Goal: Information Seeking & Learning: Learn about a topic

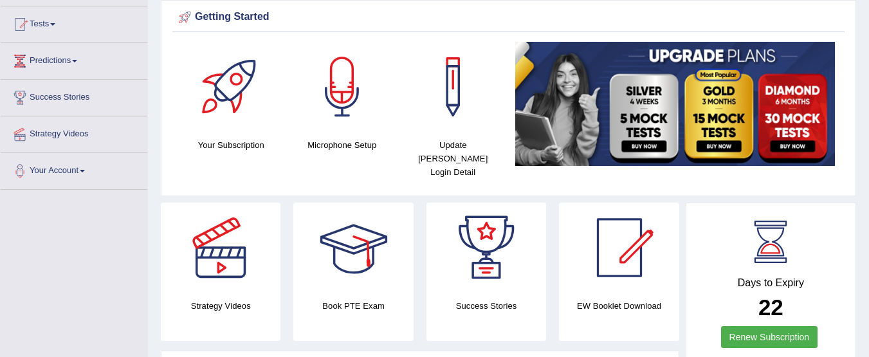
scroll to position [130, 0]
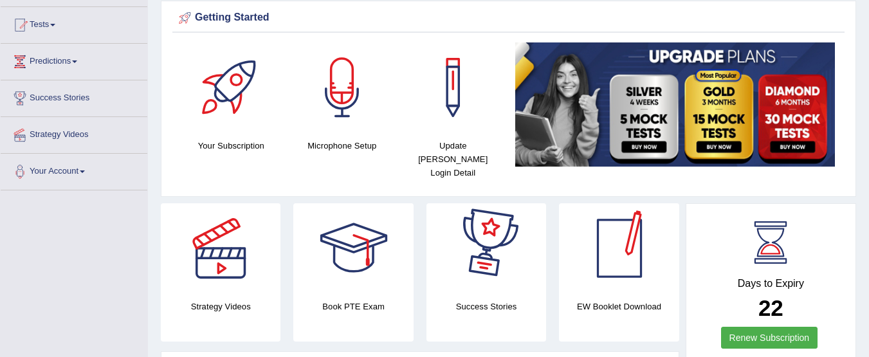
click at [755, 327] on link "Renew Subscription" at bounding box center [769, 338] width 97 height 22
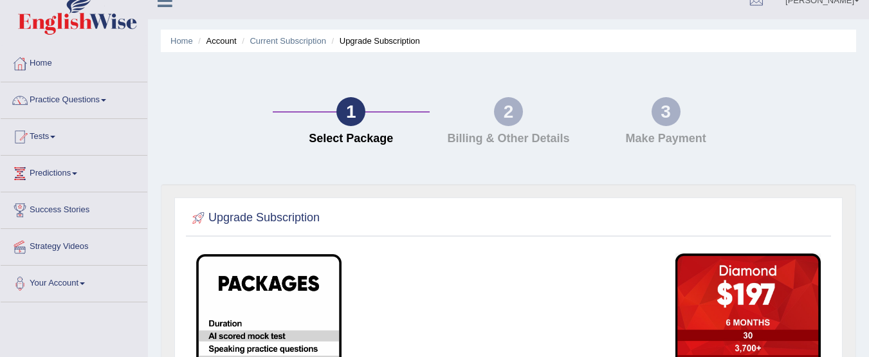
scroll to position [28, 0]
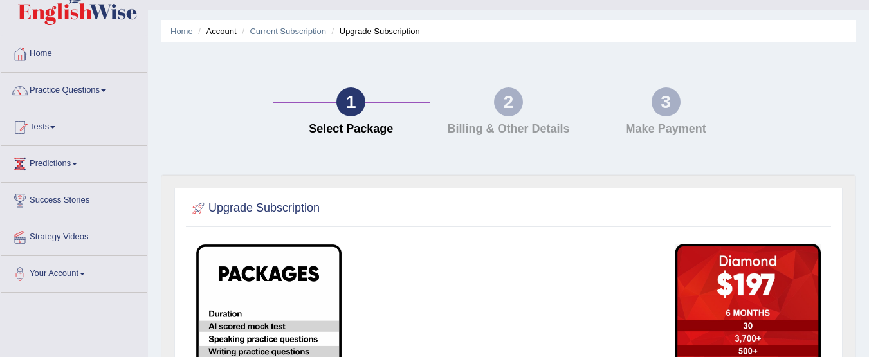
click at [44, 51] on link "Home" at bounding box center [74, 52] width 147 height 32
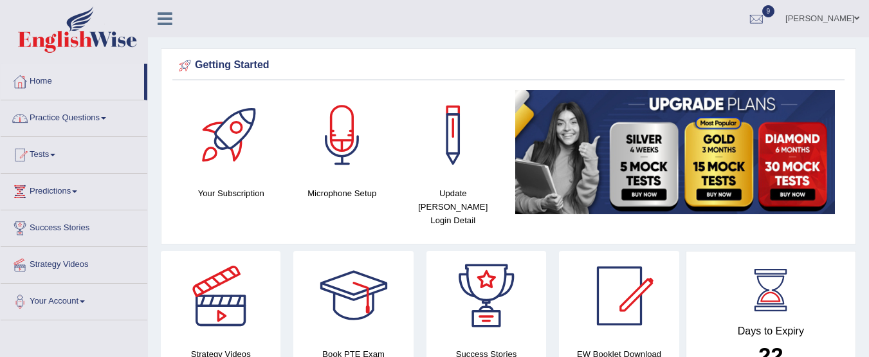
click at [106, 115] on link "Practice Questions" at bounding box center [74, 116] width 147 height 32
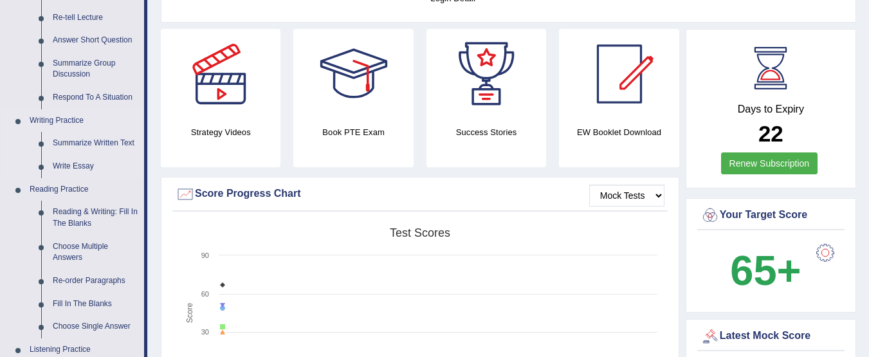
scroll to position [221, 0]
click at [79, 225] on link "Reading & Writing: Fill In The Blanks" at bounding box center [95, 218] width 97 height 34
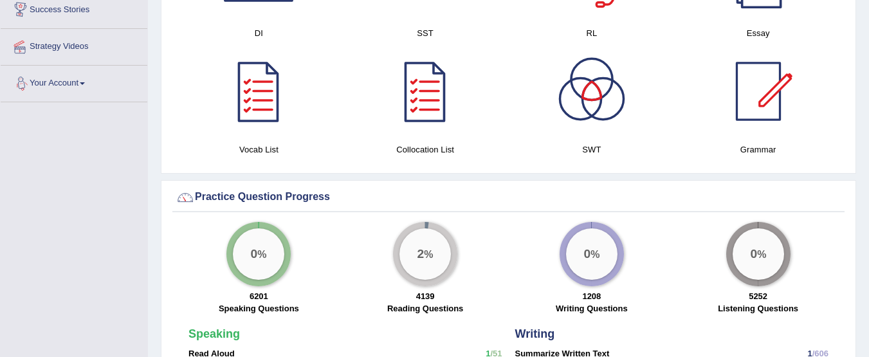
scroll to position [792, 0]
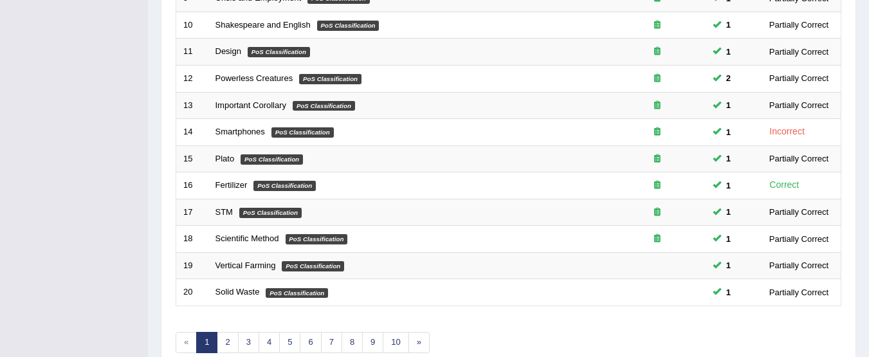
scroll to position [495, 0]
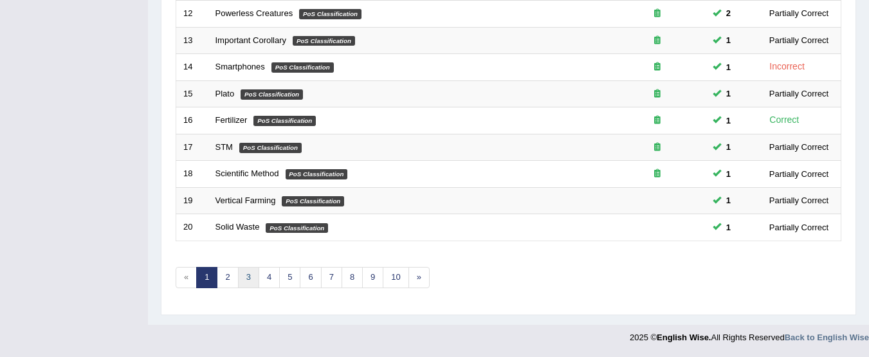
click at [244, 280] on link "3" at bounding box center [248, 277] width 21 height 21
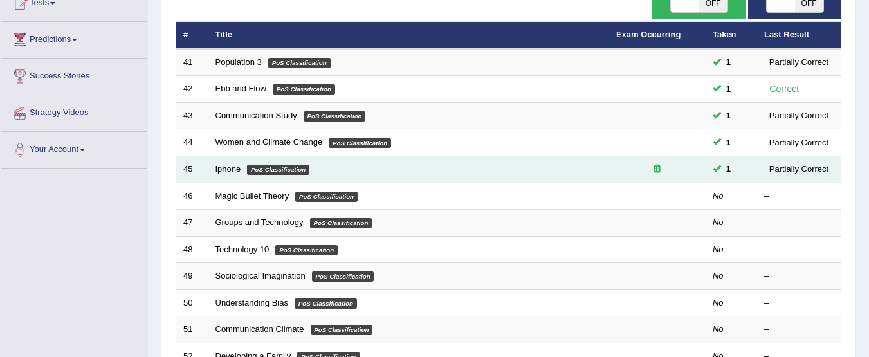
scroll to position [151, 0]
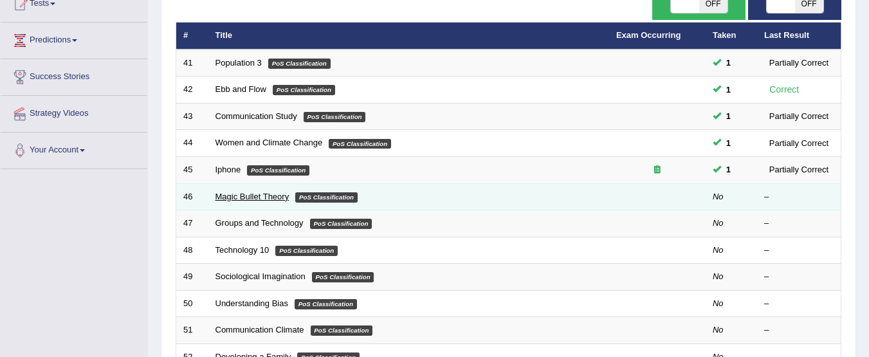
click at [259, 199] on link "Magic Bullet Theory" at bounding box center [253, 197] width 74 height 10
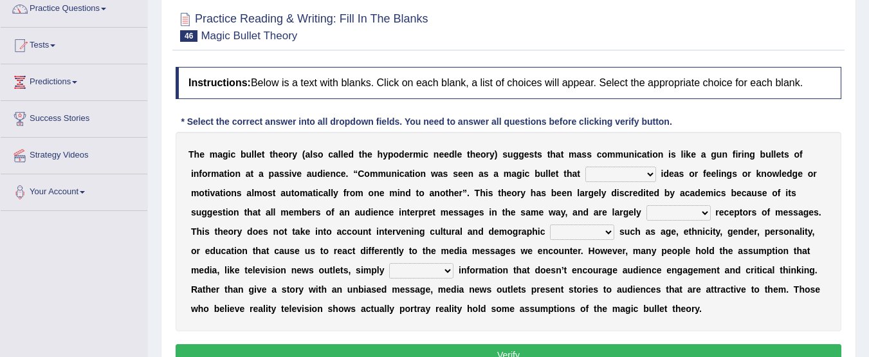
scroll to position [109, 0]
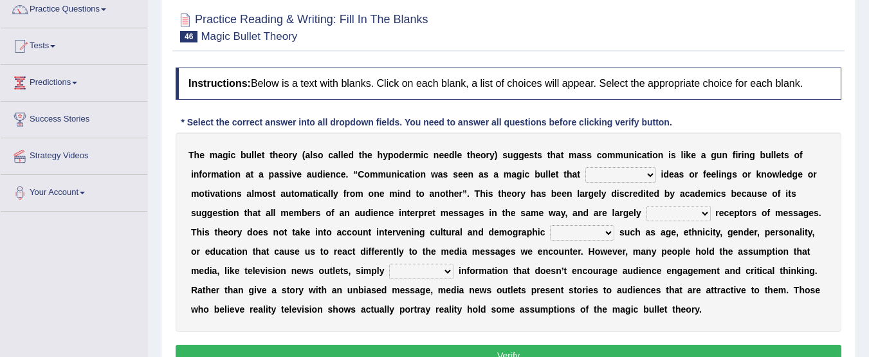
click at [639, 177] on select "transported translated transferred transformed" at bounding box center [621, 174] width 71 height 15
click at [639, 179] on select "transported translated transferred transformed" at bounding box center [621, 174] width 71 height 15
select select "transferred"
click at [586, 167] on select "transported translated transferred transformed" at bounding box center [621, 174] width 71 height 15
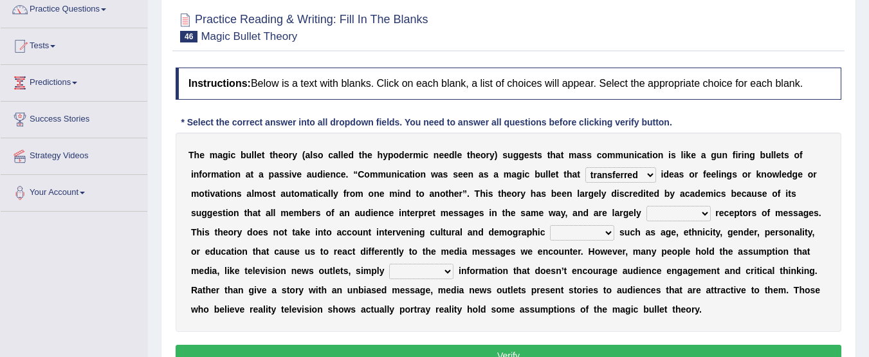
click at [705, 216] on select "negative active positive passive" at bounding box center [679, 213] width 64 height 15
select select "negative"
click at [647, 206] on select "negative active positive passive" at bounding box center [679, 213] width 64 height 15
click at [609, 234] on select "variables varies varieties variations" at bounding box center [582, 232] width 64 height 15
select select "varieties"
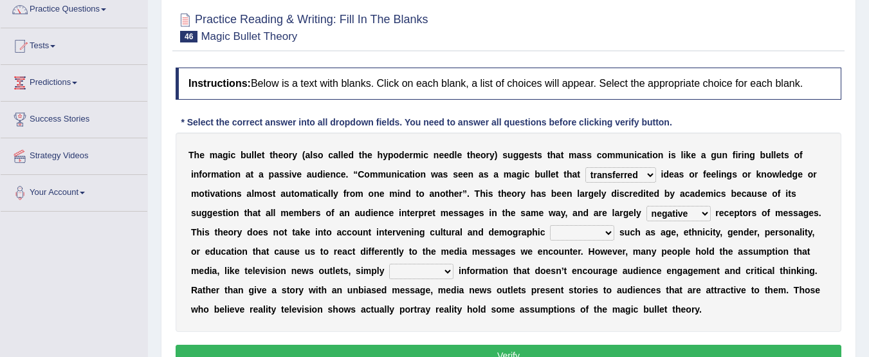
click at [550, 225] on select "variables varies varieties variations" at bounding box center [582, 232] width 64 height 15
click at [606, 235] on select "variables varies varieties variations" at bounding box center [582, 232] width 64 height 15
click at [632, 247] on b at bounding box center [630, 251] width 5 height 10
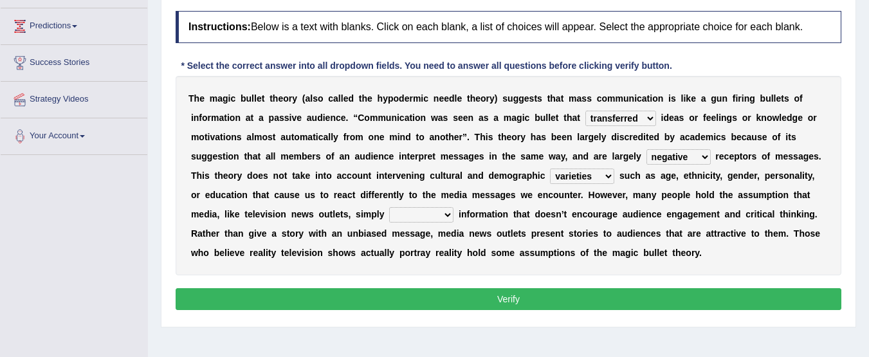
scroll to position [166, 0]
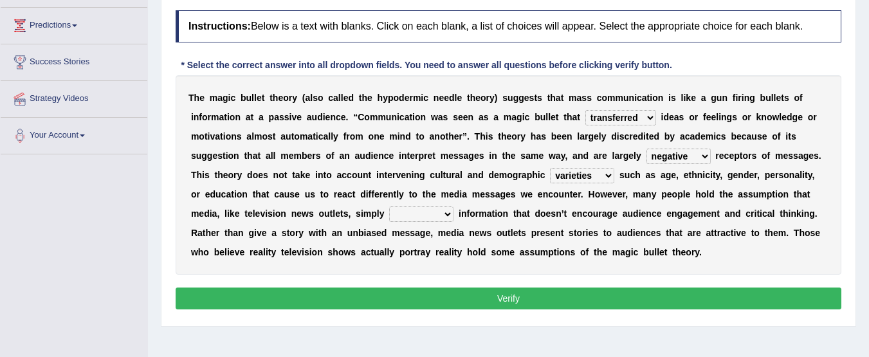
click at [440, 211] on select "respond resume release request" at bounding box center [421, 214] width 64 height 15
select select "release"
click at [389, 207] on select "respond resume release request" at bounding box center [421, 214] width 64 height 15
click at [465, 291] on button "Verify" at bounding box center [509, 299] width 666 height 22
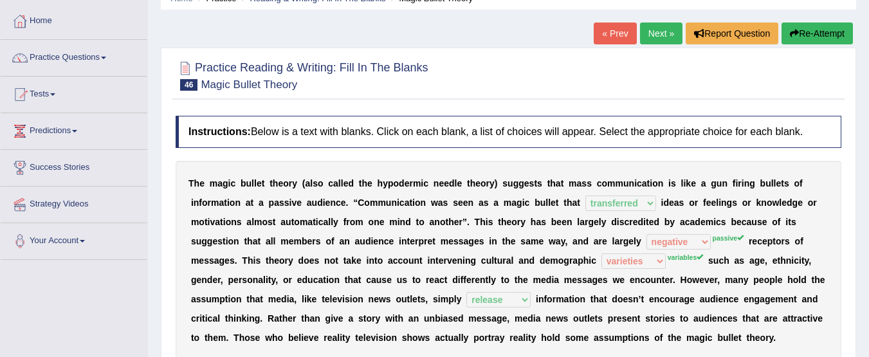
scroll to position [56, 0]
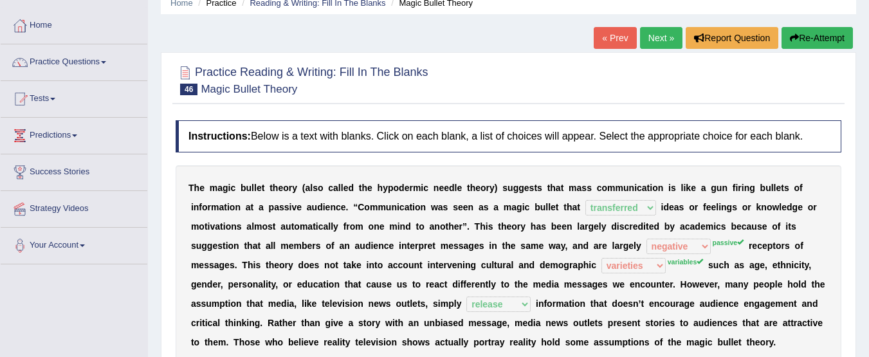
click at [646, 40] on link "Next »" at bounding box center [661, 38] width 42 height 22
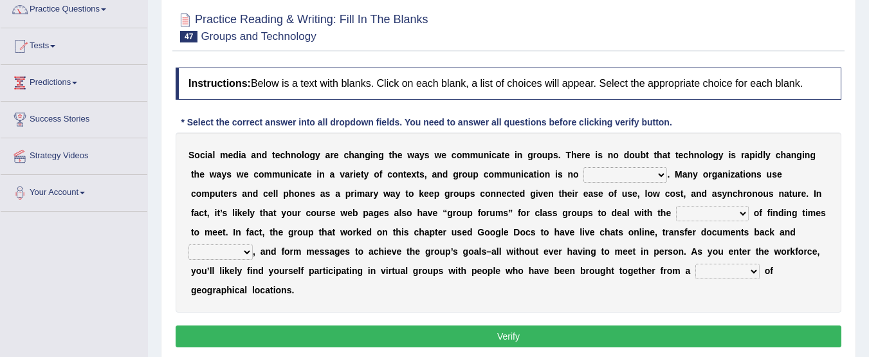
scroll to position [108, 0]
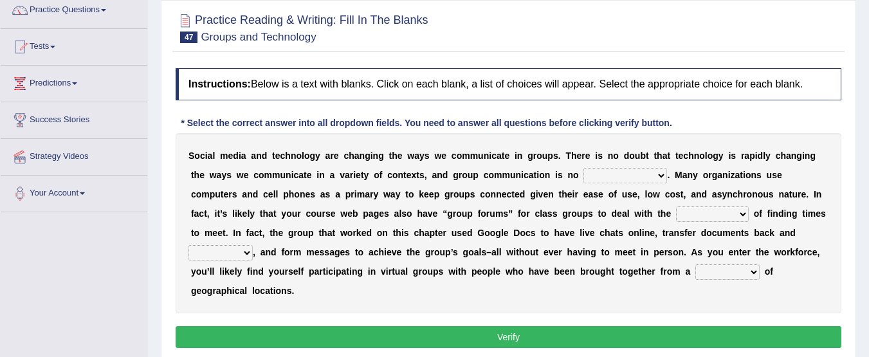
click at [663, 178] on select "exception exemplification extradition excursion" at bounding box center [626, 175] width 84 height 15
select select "exception"
click at [584, 168] on select "exception exemplification extradition excursion" at bounding box center [626, 175] width 84 height 15
click at [702, 215] on select "localities liabilities complexities causalities" at bounding box center [712, 214] width 73 height 15
select select "complexities"
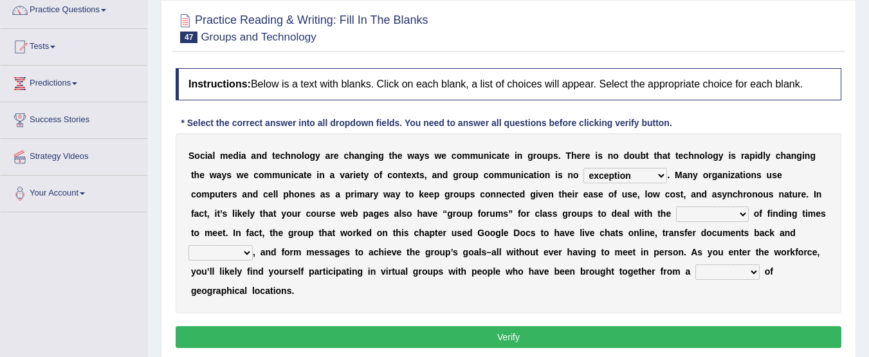
click at [676, 207] on select "localities liabilities complexities causalities" at bounding box center [712, 214] width 73 height 15
click at [234, 254] on select "fill forth toward beyond" at bounding box center [221, 252] width 64 height 15
select select "fill"
click at [189, 245] on select "fill forth toward beyond" at bounding box center [221, 252] width 64 height 15
click at [727, 272] on select "form variety kind variation" at bounding box center [728, 271] width 64 height 15
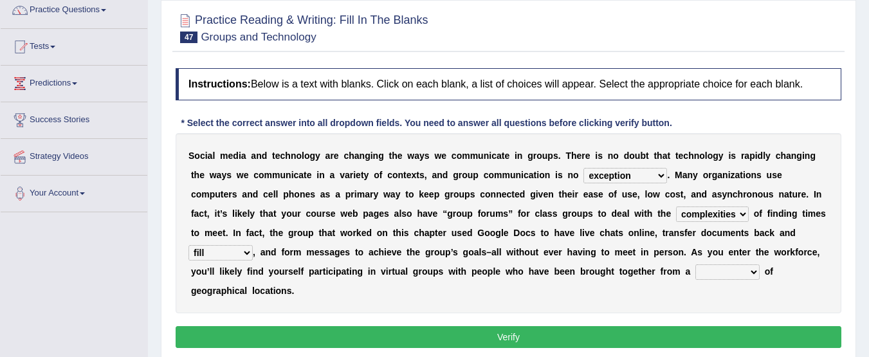
select select "variation"
click at [696, 264] on select "form variety kind variation" at bounding box center [728, 271] width 64 height 15
click at [683, 342] on button "Verify" at bounding box center [509, 337] width 666 height 22
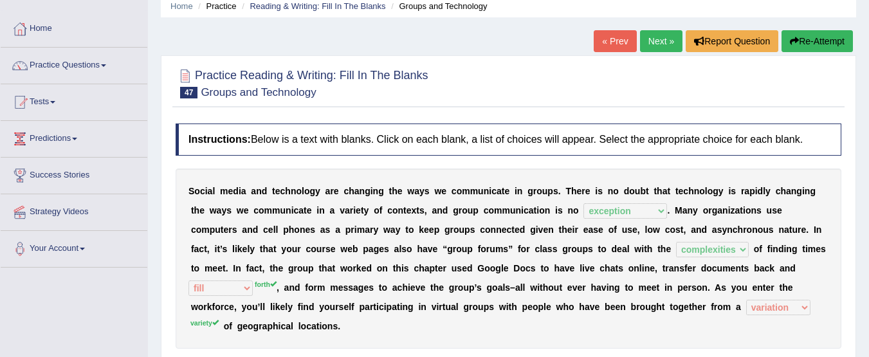
scroll to position [0, 0]
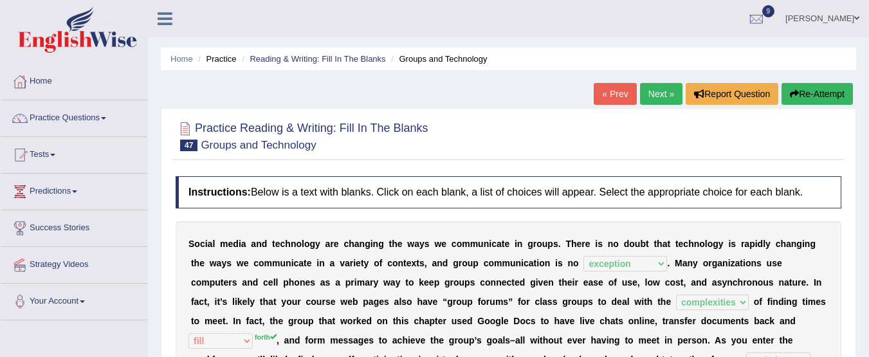
click at [664, 91] on link "Next »" at bounding box center [661, 94] width 42 height 22
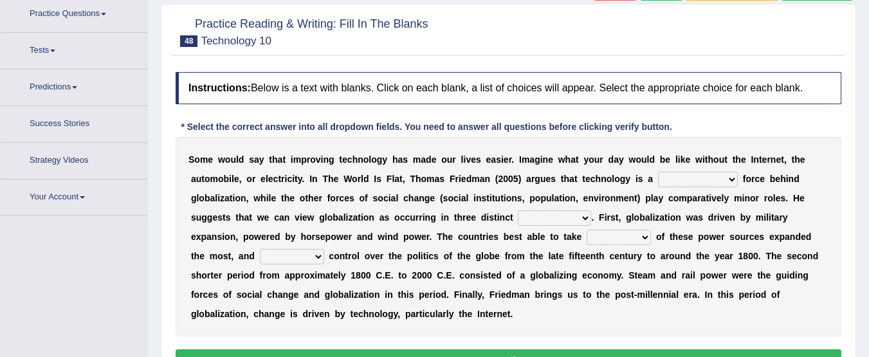
scroll to position [114, 0]
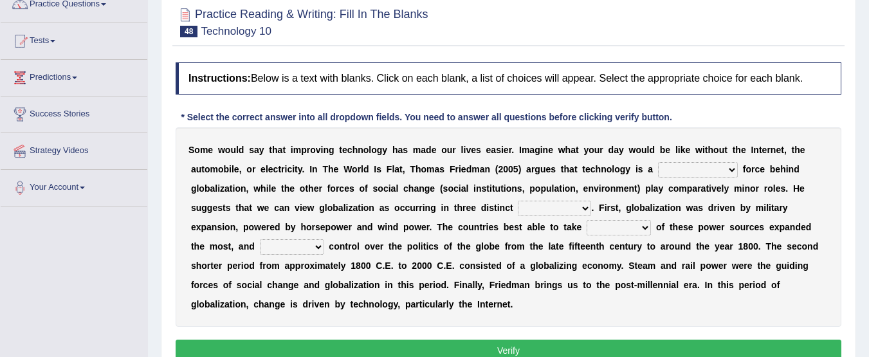
click at [720, 167] on select "driving demeaning distinguishing demanding" at bounding box center [698, 169] width 80 height 15
select select "driving"
click at [658, 162] on select "driving demeaning distinguishing demanding" at bounding box center [698, 169] width 80 height 15
click at [577, 203] on select "periods periodicals perspectives perceptions" at bounding box center [554, 208] width 73 height 15
select select "periods"
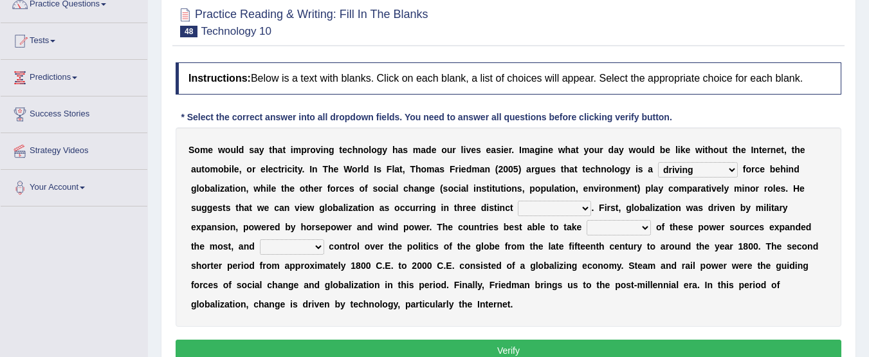
click at [518, 201] on select "periods periodicals perspectives perceptions" at bounding box center [554, 208] width 73 height 15
click at [631, 230] on select "action advantage account care" at bounding box center [619, 227] width 64 height 15
select select "advantage"
click at [587, 220] on select "action advantage account care" at bounding box center [619, 227] width 64 height 15
click at [307, 244] on select "exist extract exert expect" at bounding box center [292, 246] width 64 height 15
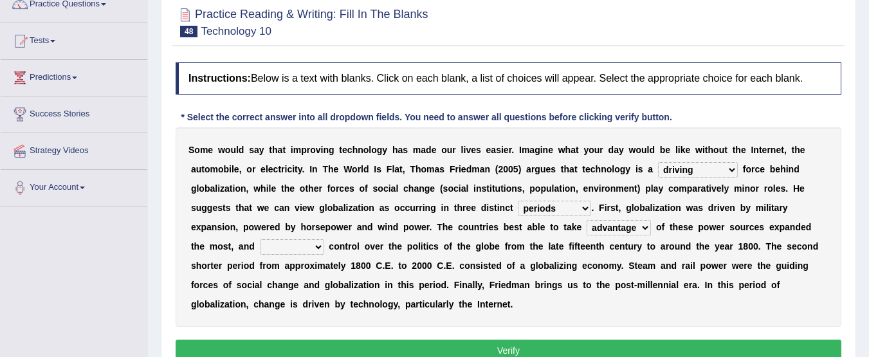
select select "extract"
click at [260, 239] on select "exist extract exert expect" at bounding box center [292, 246] width 64 height 15
click at [416, 346] on button "Verify" at bounding box center [509, 351] width 666 height 22
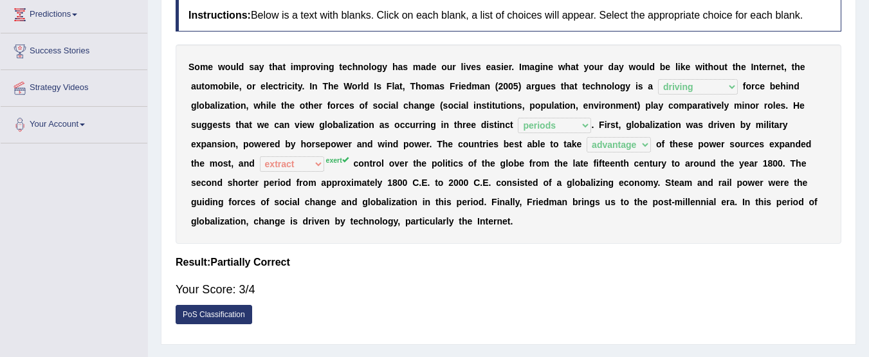
scroll to position [174, 0]
